Goal: Task Accomplishment & Management: Manage account settings

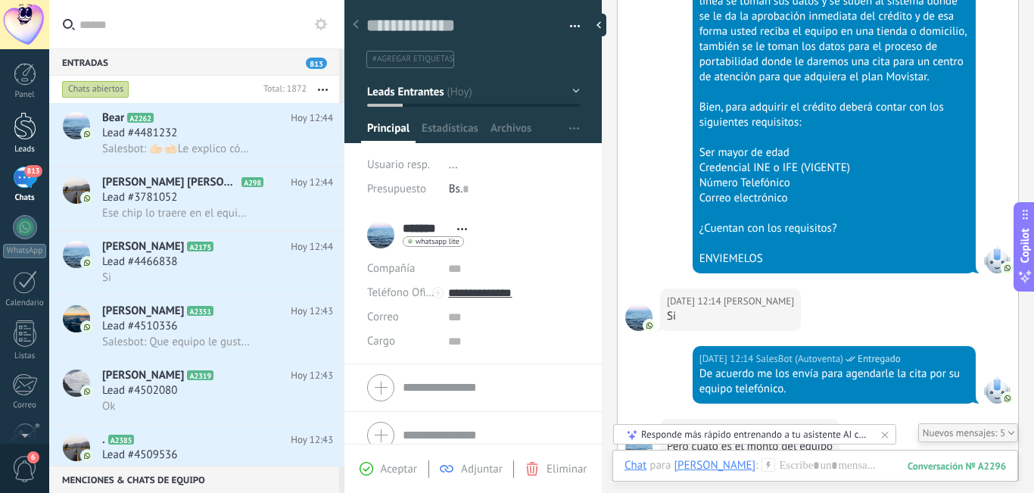
click at [30, 134] on div at bounding box center [25, 126] width 23 height 28
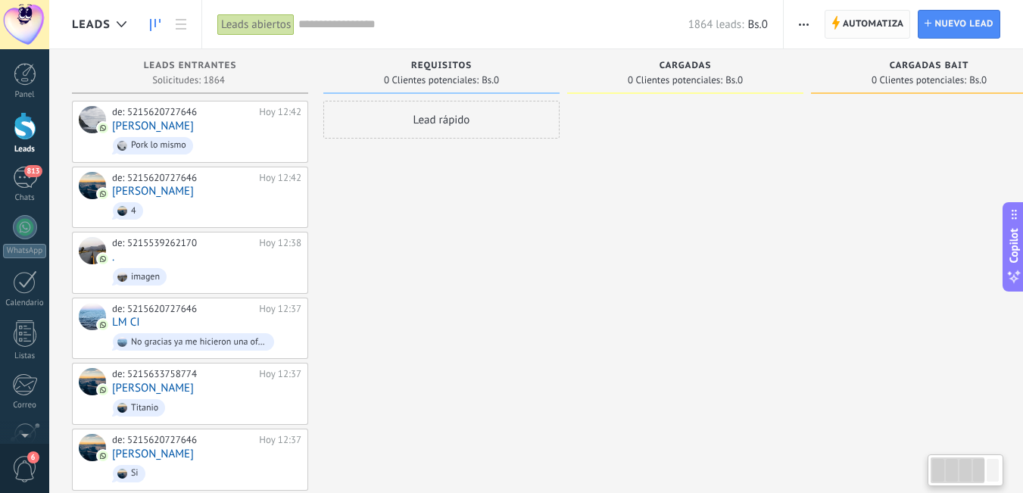
click at [868, 32] on span "Automatiza" at bounding box center [873, 24] width 61 height 27
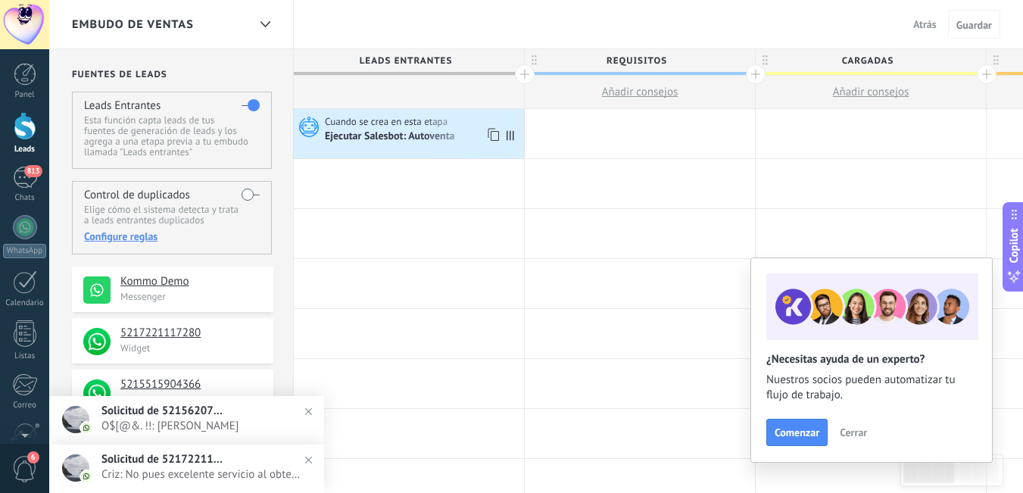
click at [432, 133] on div "Ejecutar Salesbot: Autoventa" at bounding box center [391, 137] width 132 height 14
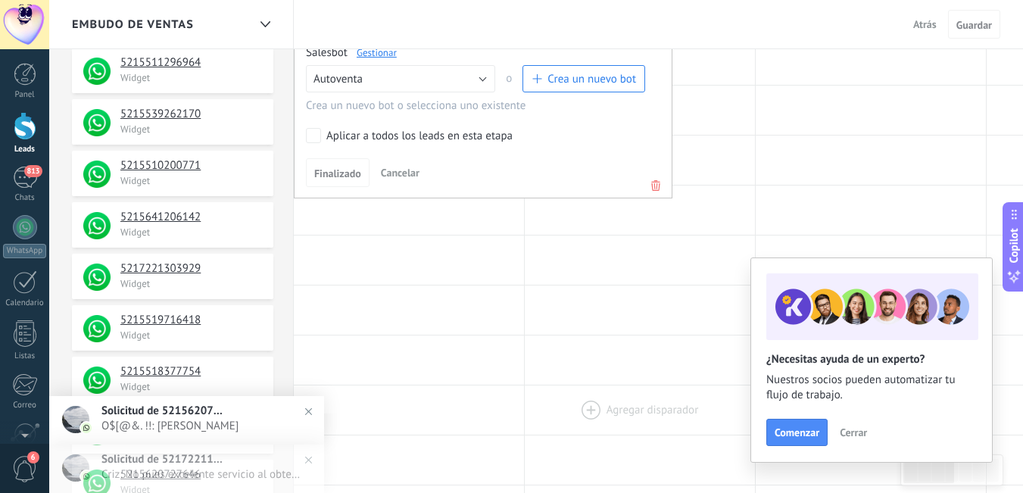
scroll to position [379, 0]
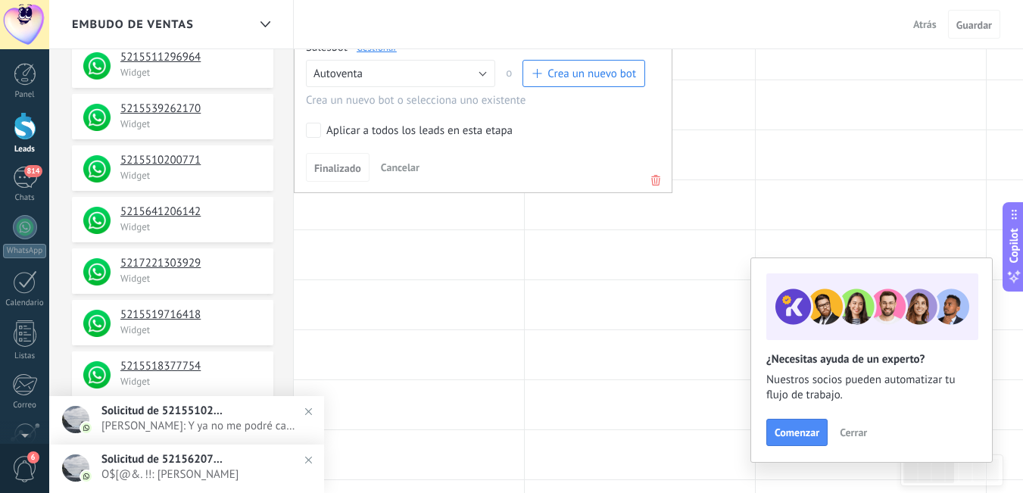
click at [653, 180] on icon at bounding box center [655, 180] width 17 height 18
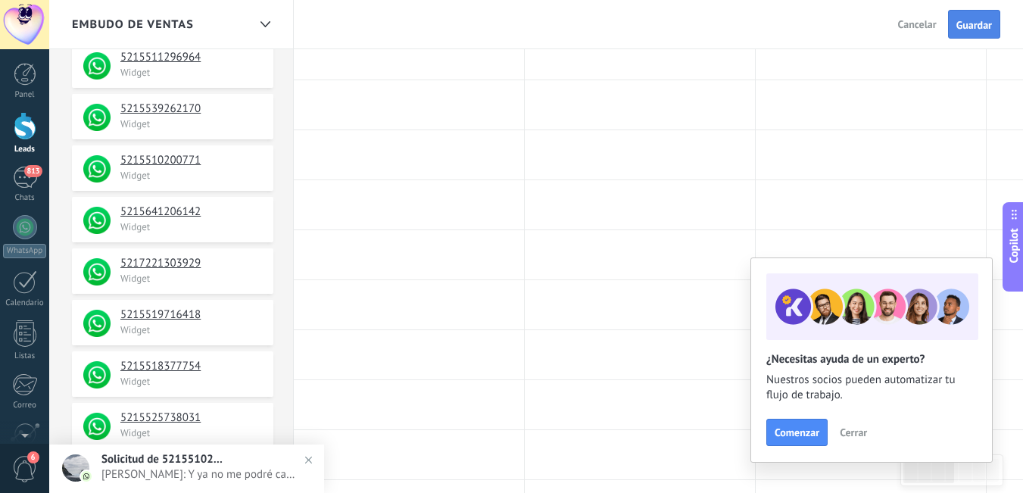
click at [975, 25] on span "Guardar" at bounding box center [974, 25] width 36 height 11
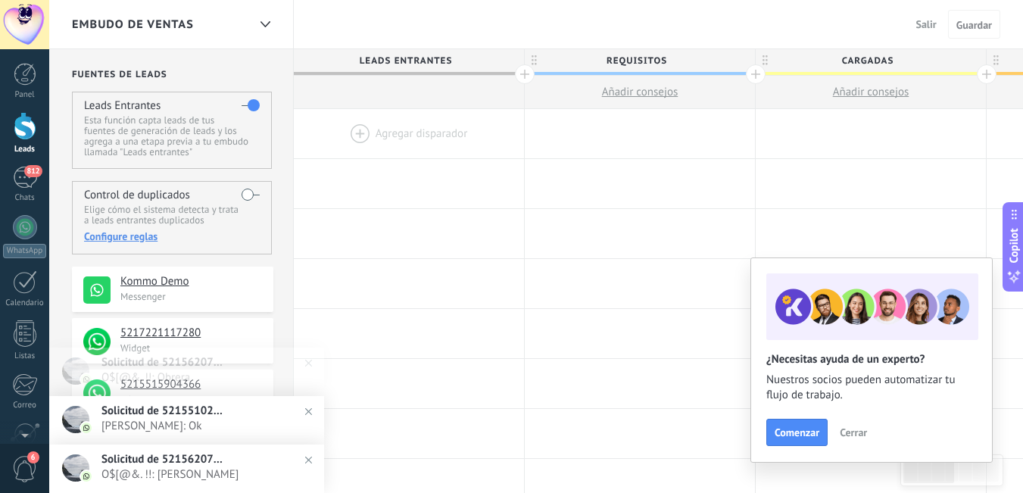
click at [33, 130] on div at bounding box center [25, 126] width 23 height 28
